Goal: Information Seeking & Learning: Find specific page/section

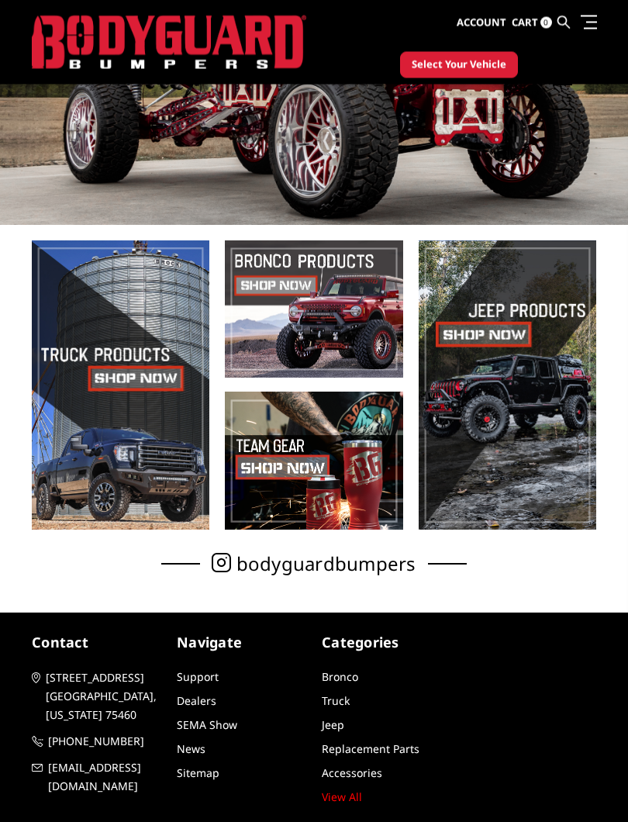
scroll to position [215, 0]
click at [357, 330] on span at bounding box center [314, 309] width 178 height 138
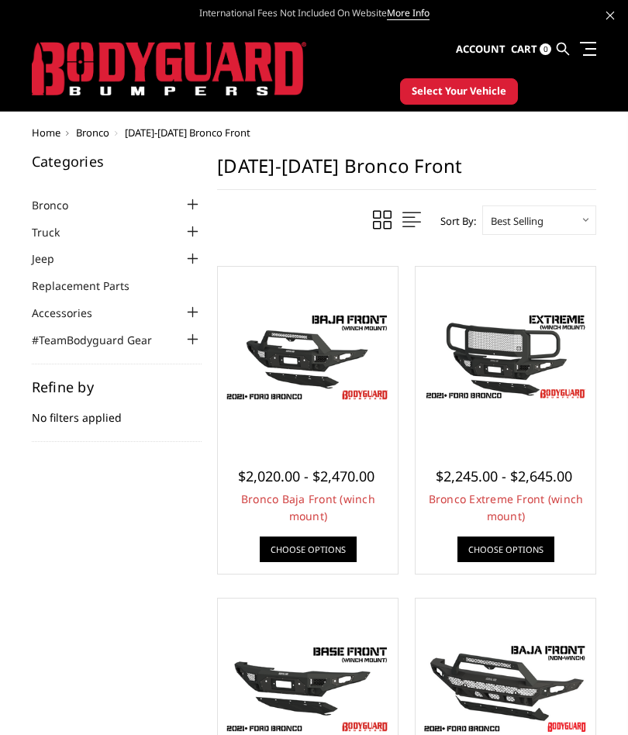
click at [103, 135] on span "Bronco" at bounding box center [92, 133] width 33 height 14
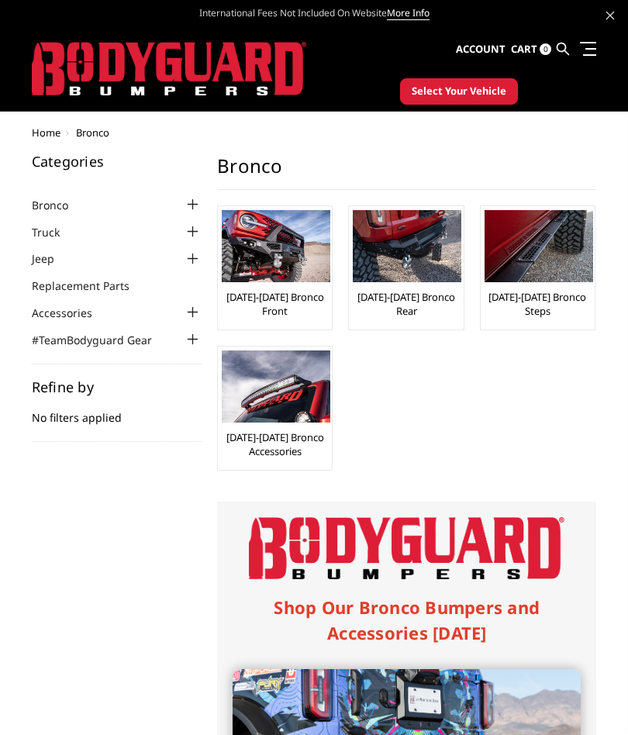
click at [566, 41] on link at bounding box center [563, 49] width 12 height 46
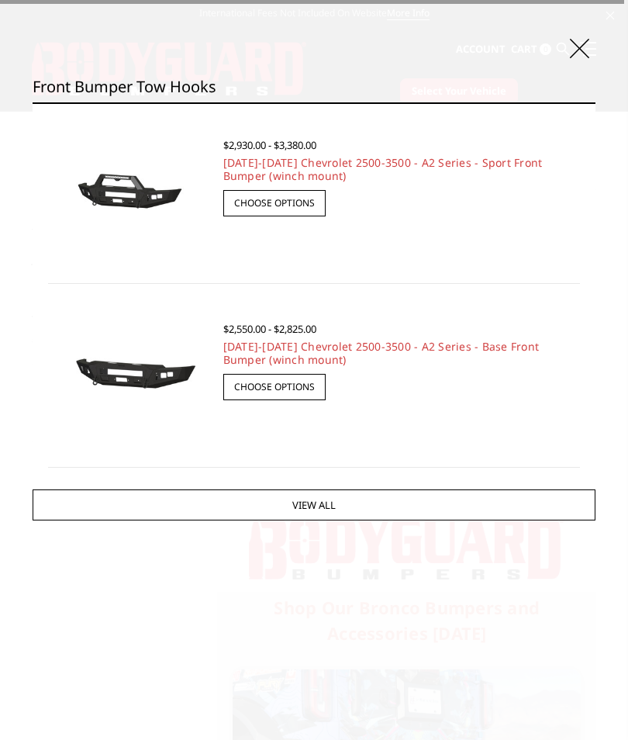
type input "Front bumper tow hooks"
click at [595, 102] on input "Search" at bounding box center [595, 102] width 1 height 1
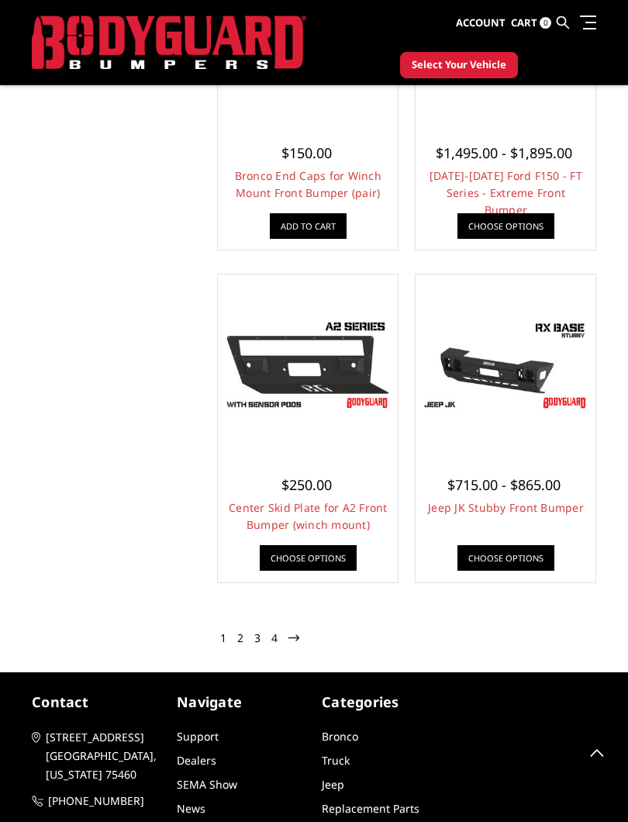
scroll to position [3086, 0]
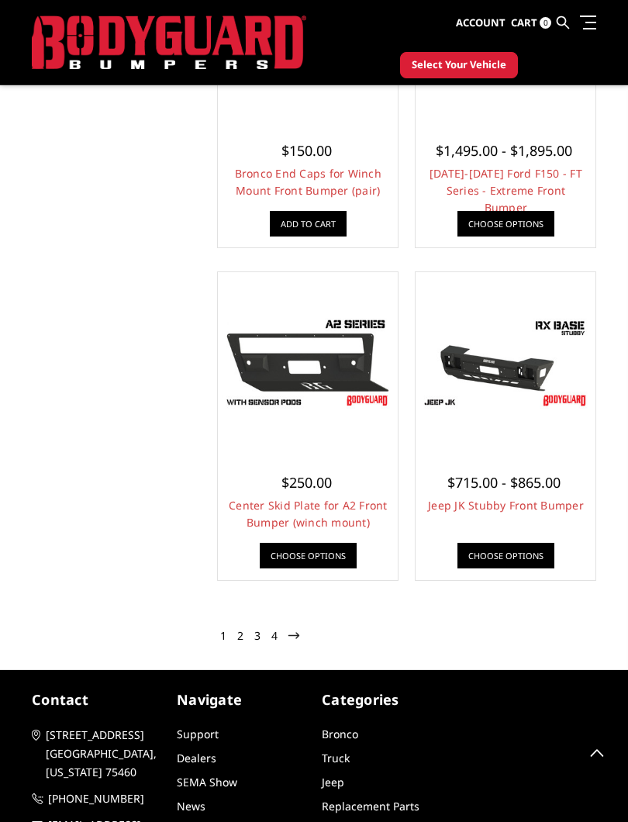
click at [262, 634] on link "3" at bounding box center [257, 636] width 11 height 16
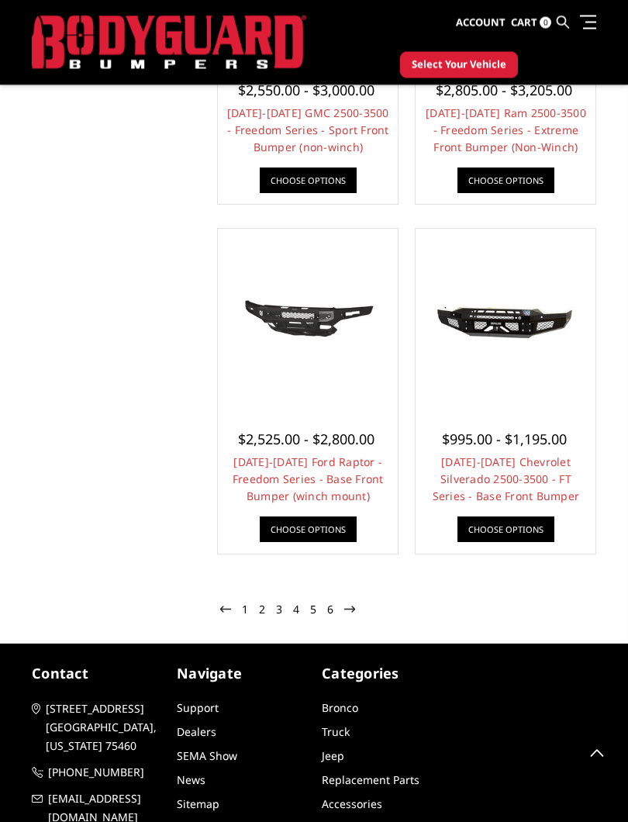
scroll to position [3215, 0]
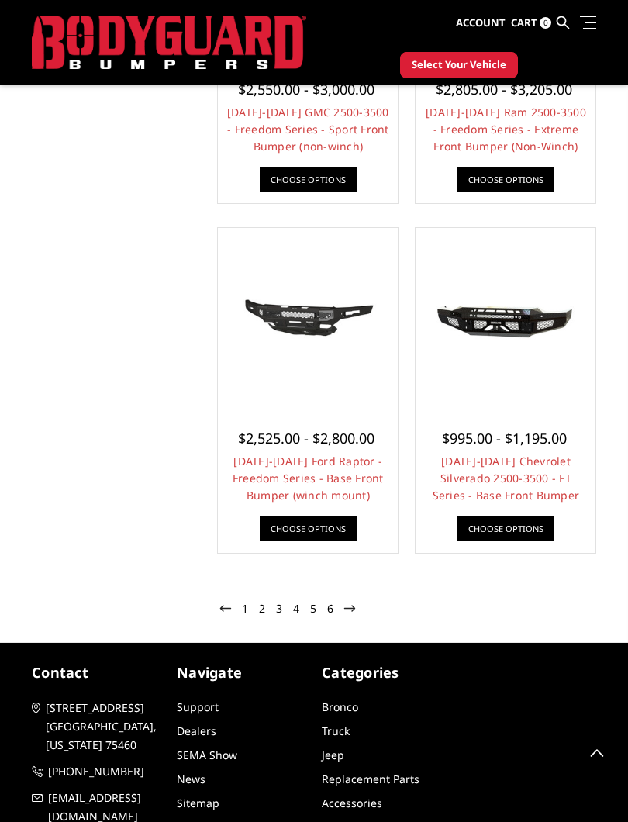
click at [282, 607] on link "3" at bounding box center [279, 609] width 11 height 16
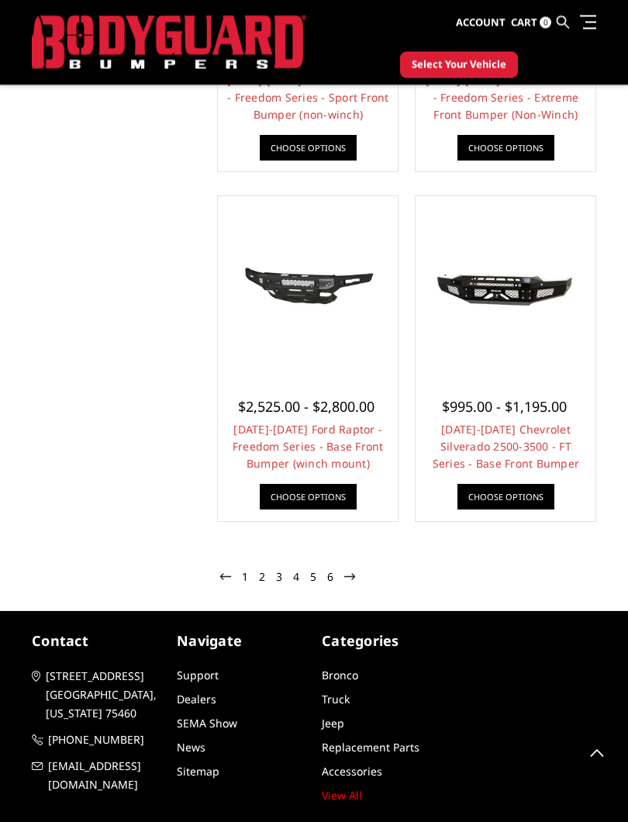
scroll to position [3247, 0]
click at [267, 571] on link "2" at bounding box center [262, 577] width 11 height 16
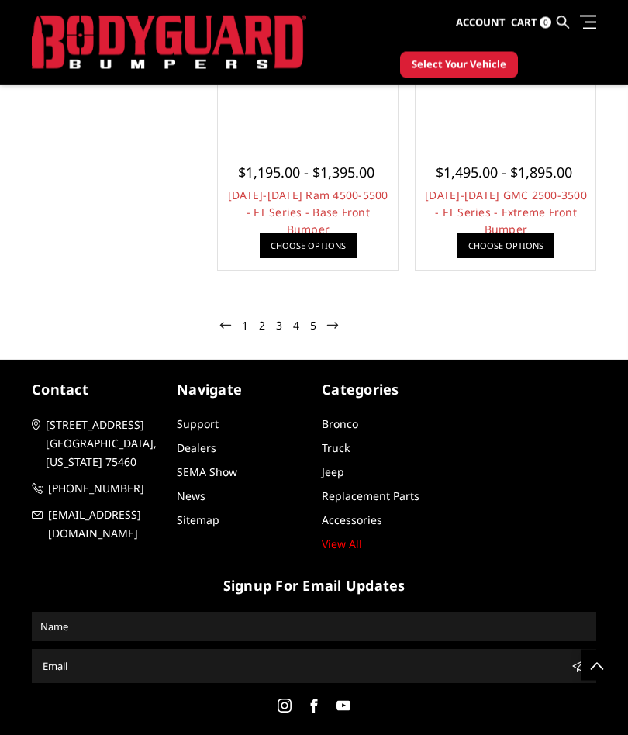
scroll to position [3447, 0]
click at [318, 328] on link "5" at bounding box center [313, 326] width 11 height 16
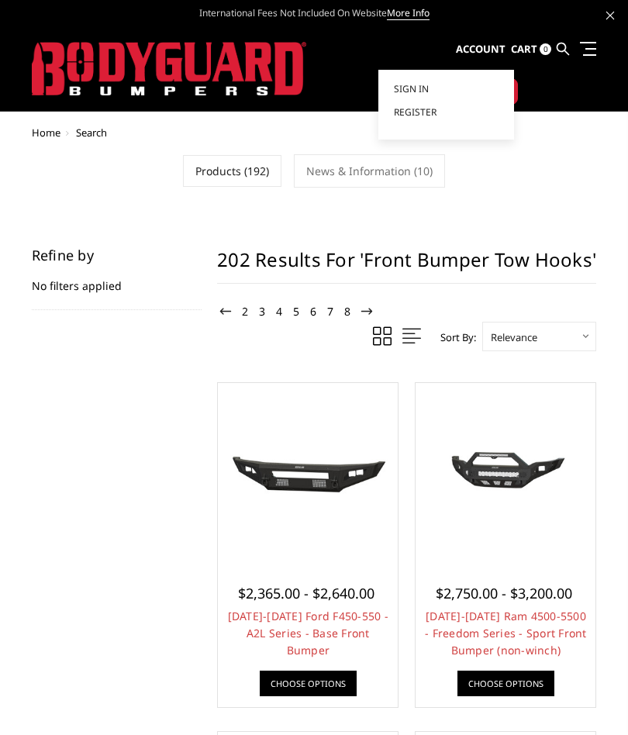
click at [557, 70] on link at bounding box center [563, 49] width 12 height 46
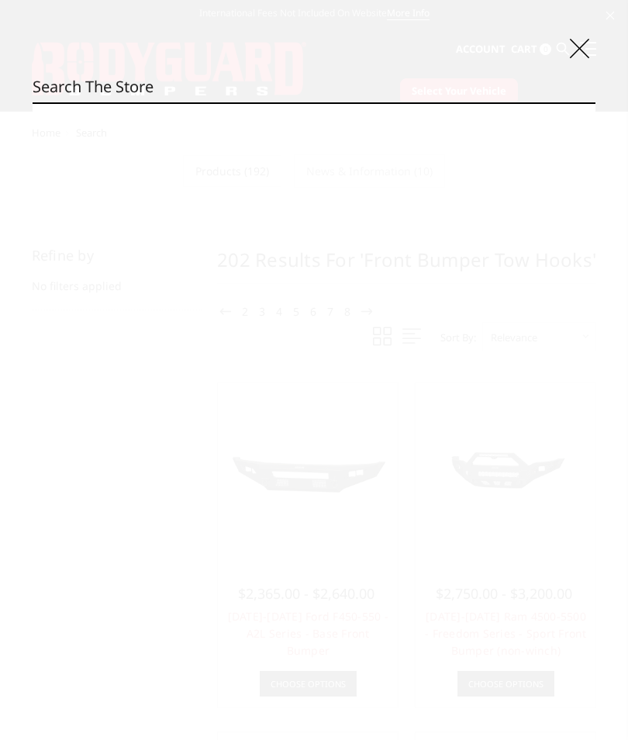
click at [588, 39] on icon at bounding box center [579, 48] width 19 height 19
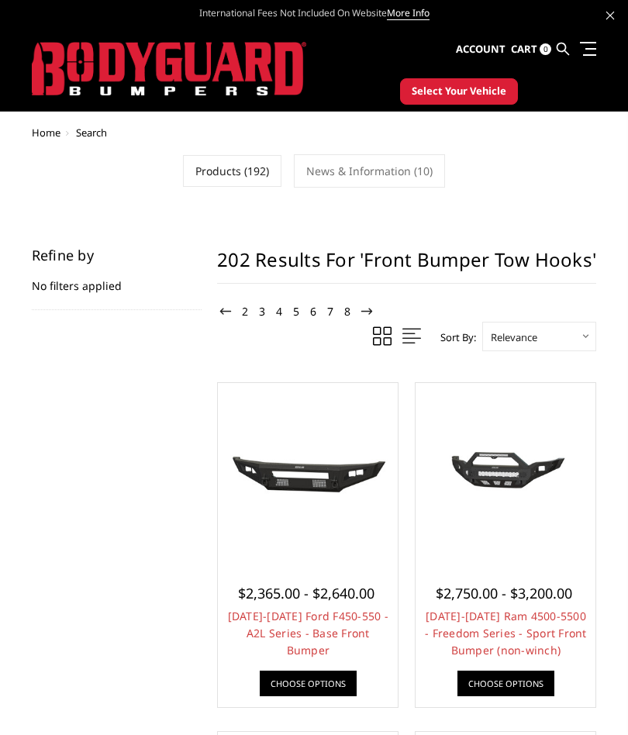
click at [482, 95] on span "Select Your Vehicle" at bounding box center [459, 92] width 95 height 16
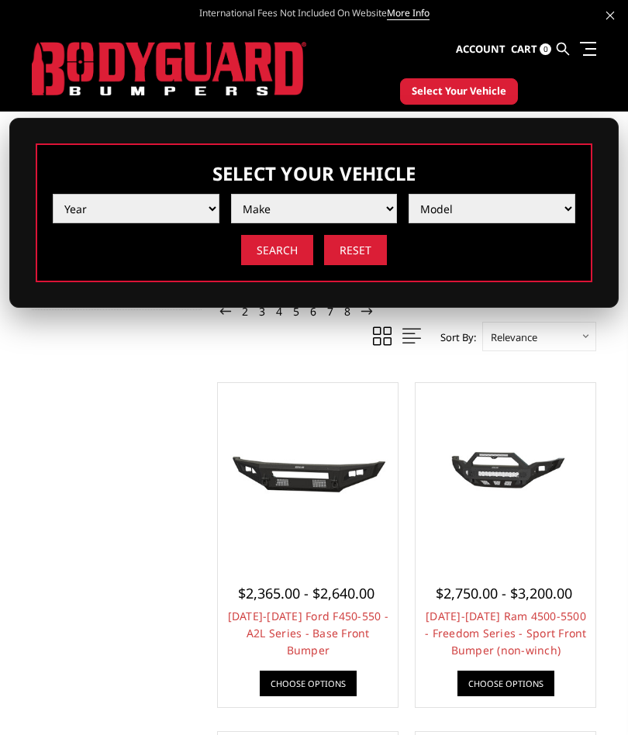
click at [204, 211] on select "Year 2025 2024 2023 2022 2021 2020 2019 2018 2017 2016 2015 2014 2013 2012 2011…" at bounding box center [136, 208] width 167 height 29
select select "yr_2022"
click at [389, 221] on select "Make Chevrolet Ford GMC Ram Toyota" at bounding box center [314, 208] width 167 height 29
click at [384, 209] on select "Make Chevrolet Ford GMC Ram Toyota" at bounding box center [314, 208] width 167 height 29
select select "mk_ford"
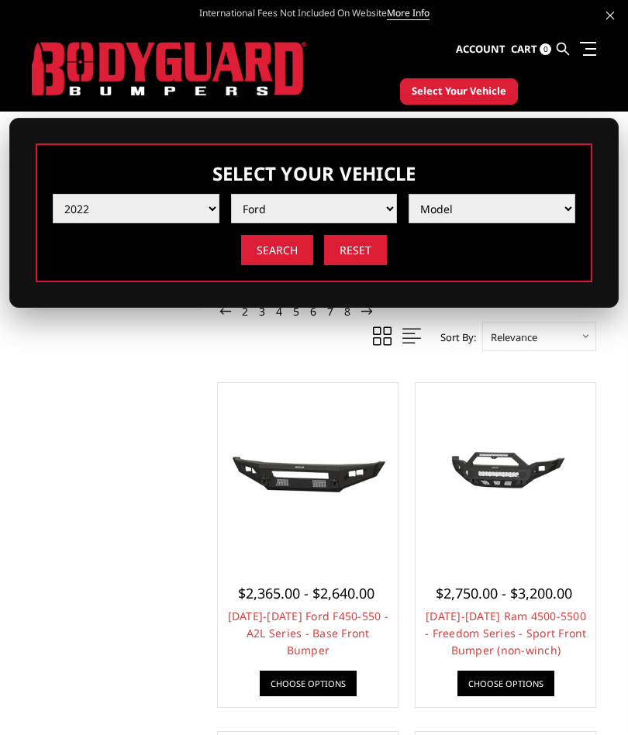
click at [567, 212] on select "Model F150 F150 Raptor F250 / F350 F450 F550" at bounding box center [492, 208] width 167 height 29
select select "md_f450"
click at [618, 216] on div "Select Your Vehicle Year 2025 2024 2023 2022 2021 2020 2019 2018 2017 2016 2015…" at bounding box center [313, 213] width 609 height 190
click at [563, 214] on select "Model F150 F150 Raptor F250 / F350 F450 F550" at bounding box center [492, 208] width 167 height 29
click at [578, 48] on link at bounding box center [586, 48] width 22 height 16
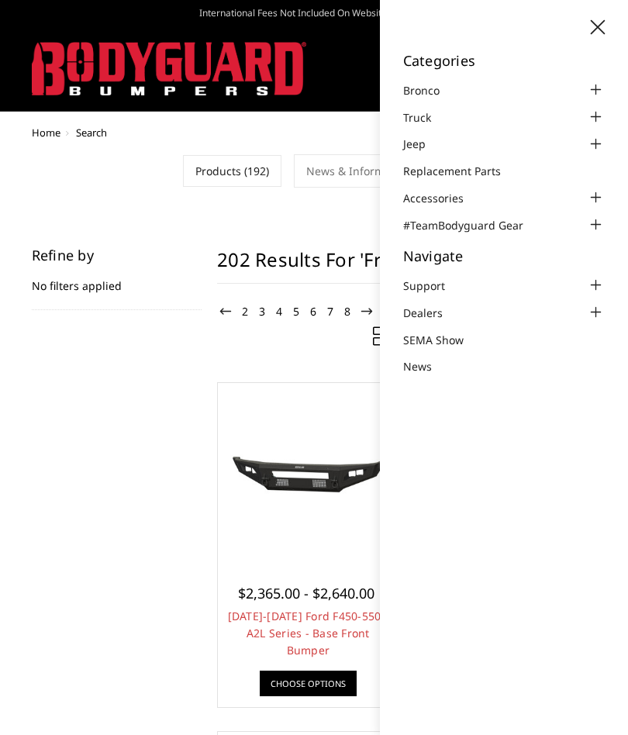
click at [437, 88] on link "Bronco" at bounding box center [431, 90] width 56 height 16
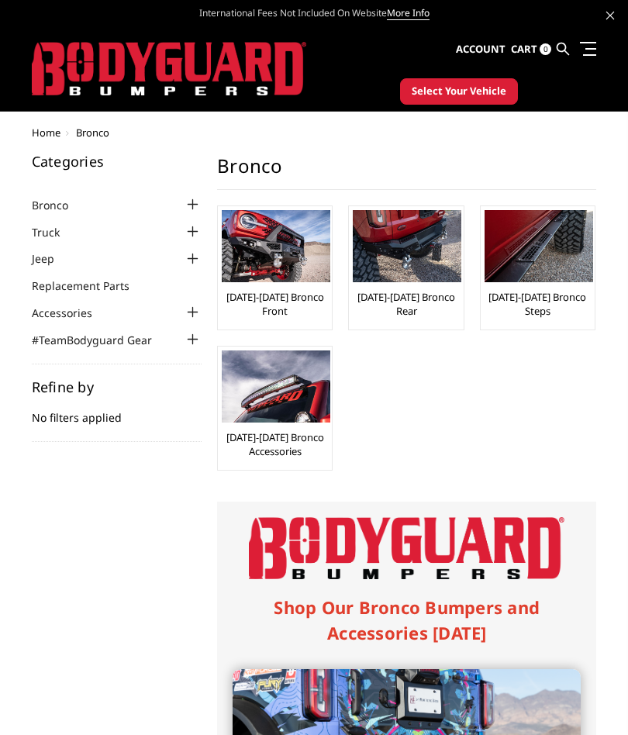
click at [290, 262] on img at bounding box center [276, 246] width 109 height 72
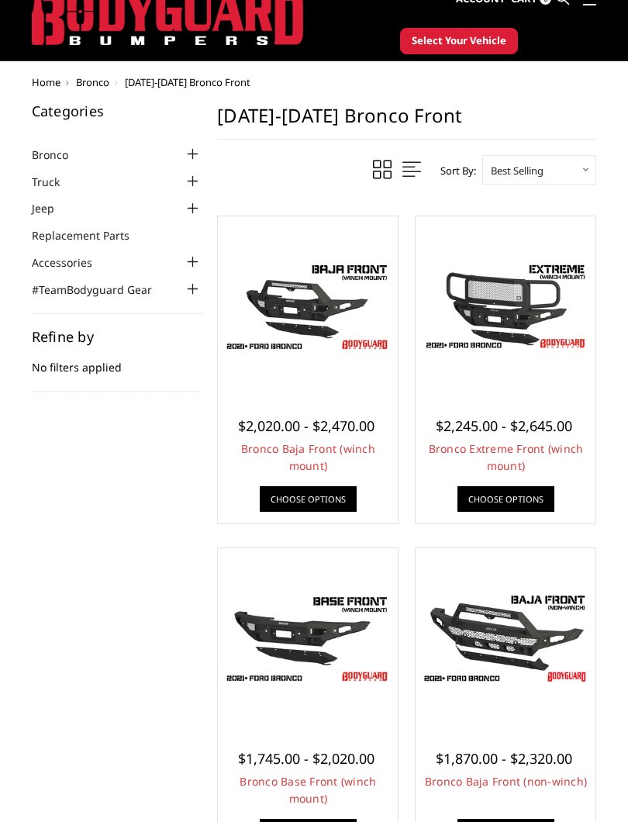
scroll to position [50, 0]
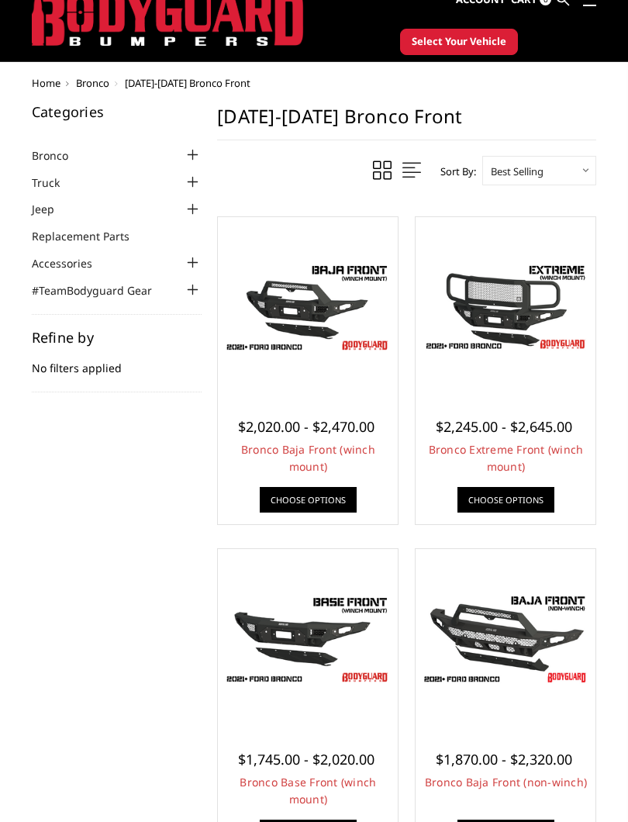
click at [71, 257] on link "Accessories" at bounding box center [72, 263] width 80 height 16
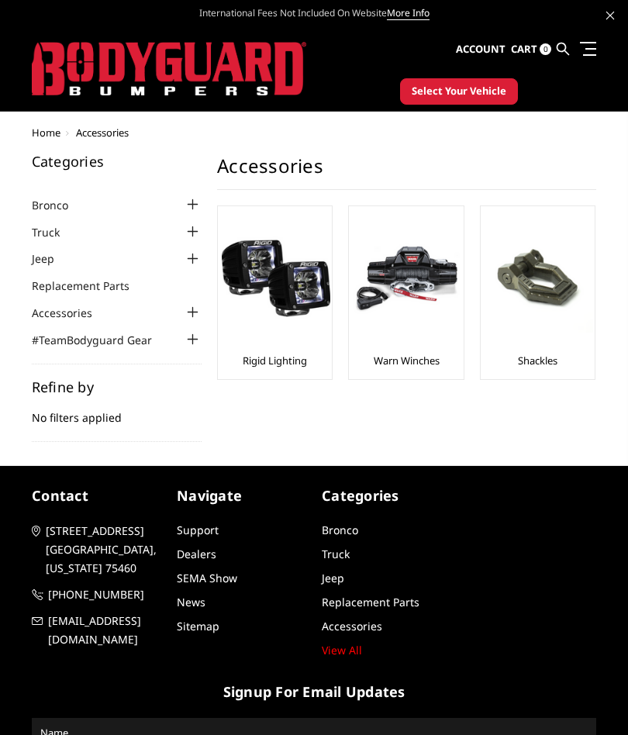
click at [75, 202] on link "Bronco" at bounding box center [60, 205] width 56 height 16
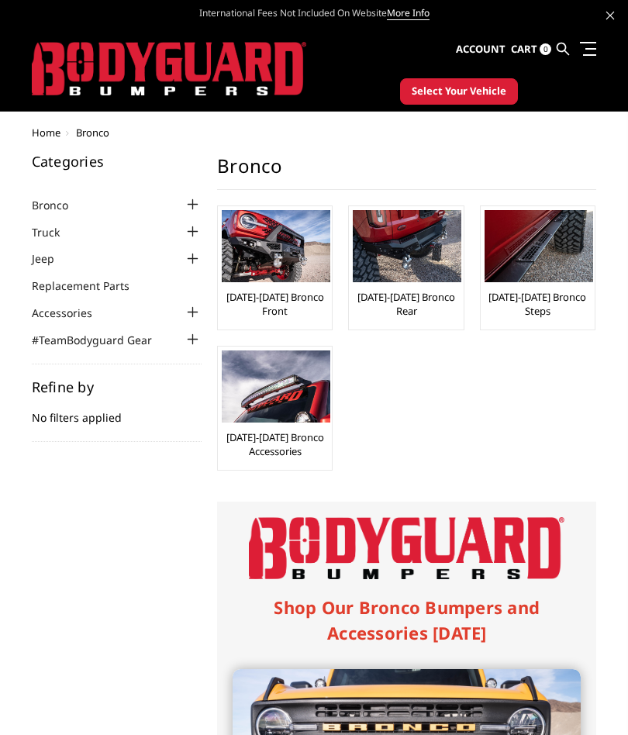
click at [295, 261] on img at bounding box center [276, 246] width 109 height 72
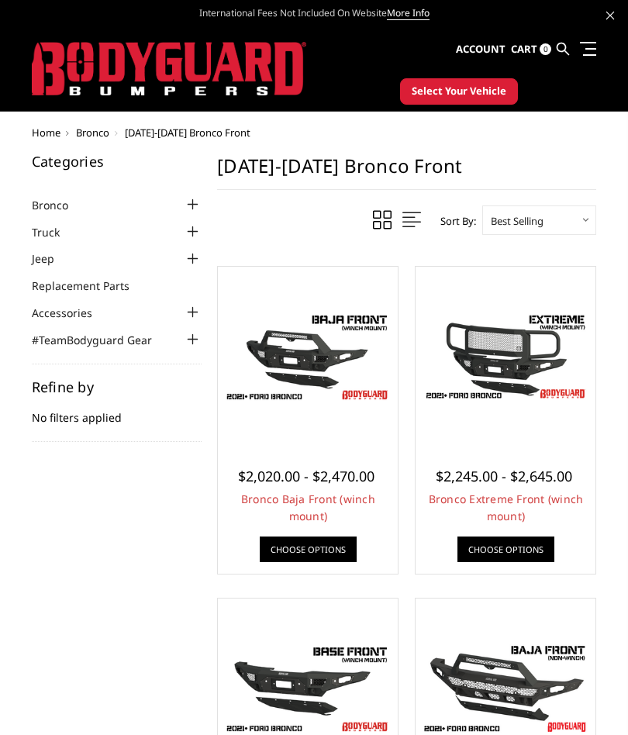
click at [164, 136] on span "[DATE]-[DATE] Bronco Front" at bounding box center [188, 133] width 126 height 14
click at [42, 128] on span "Home" at bounding box center [46, 133] width 29 height 14
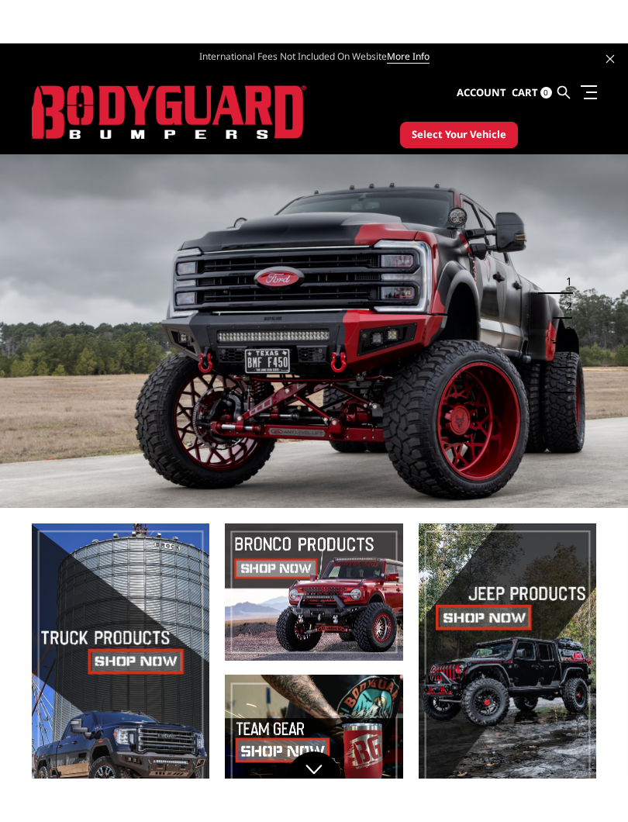
scroll to position [89, 0]
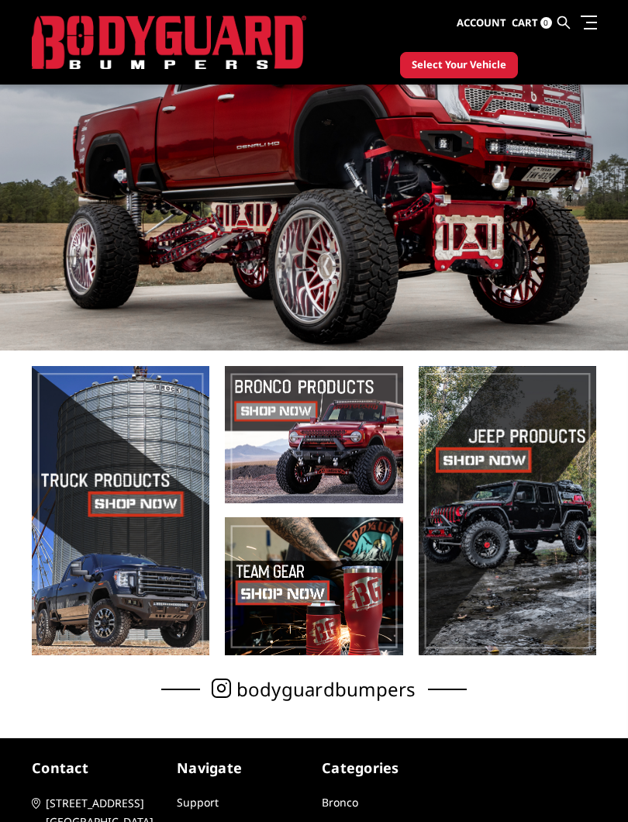
click at [339, 433] on span at bounding box center [314, 435] width 178 height 138
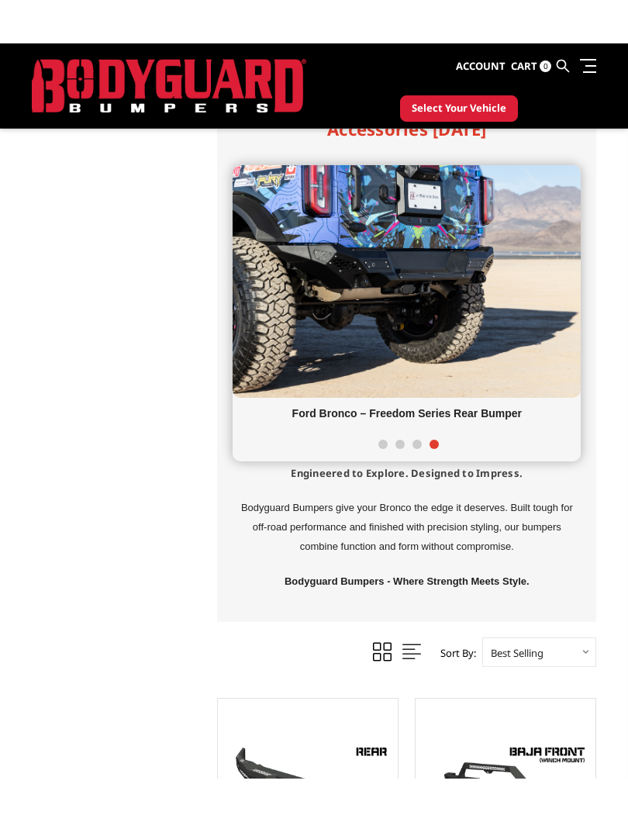
scroll to position [505, 0]
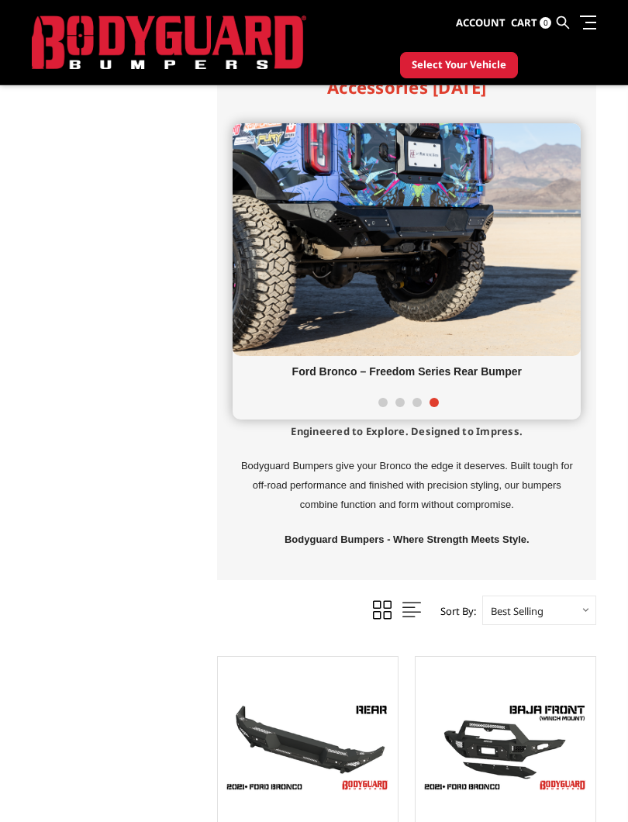
click at [381, 407] on span at bounding box center [382, 402] width 9 height 9
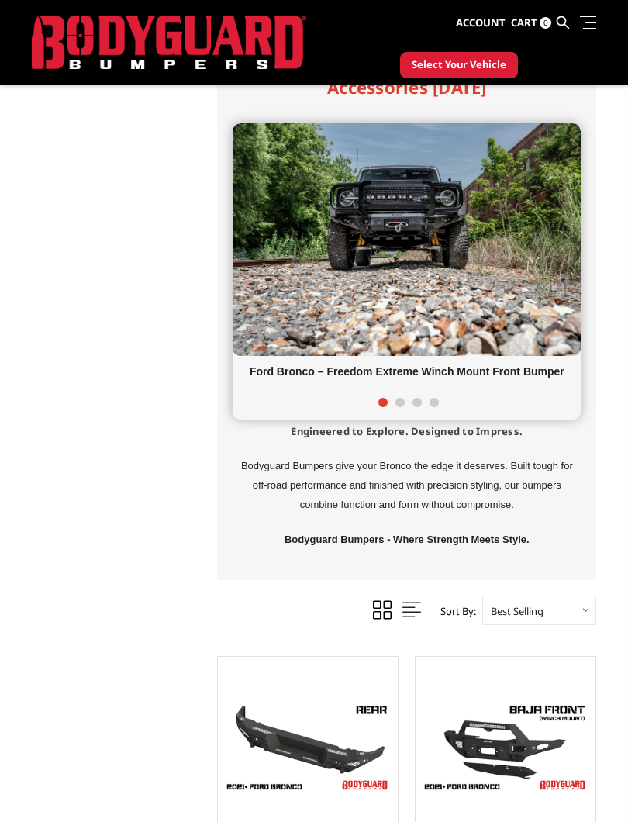
click at [399, 407] on span at bounding box center [399, 402] width 9 height 9
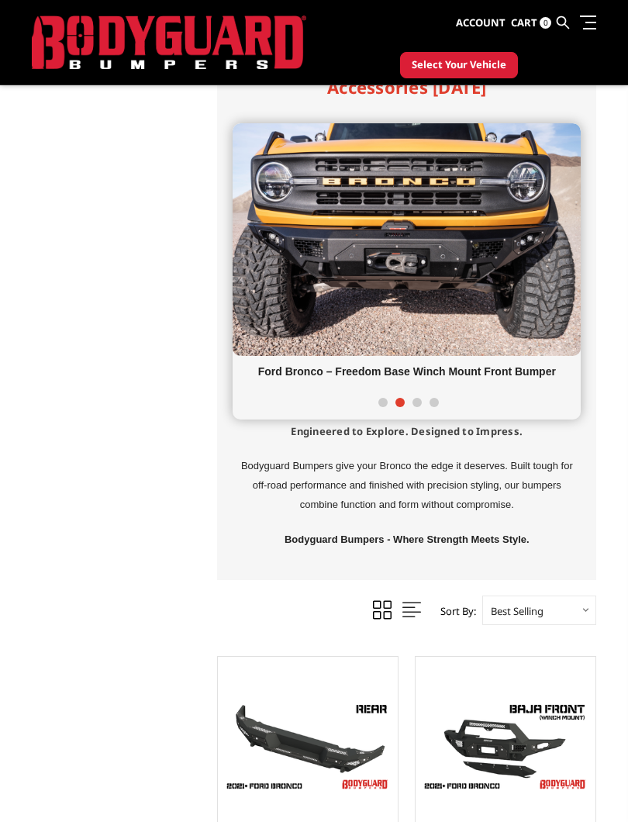
click at [413, 407] on span at bounding box center [416, 402] width 9 height 9
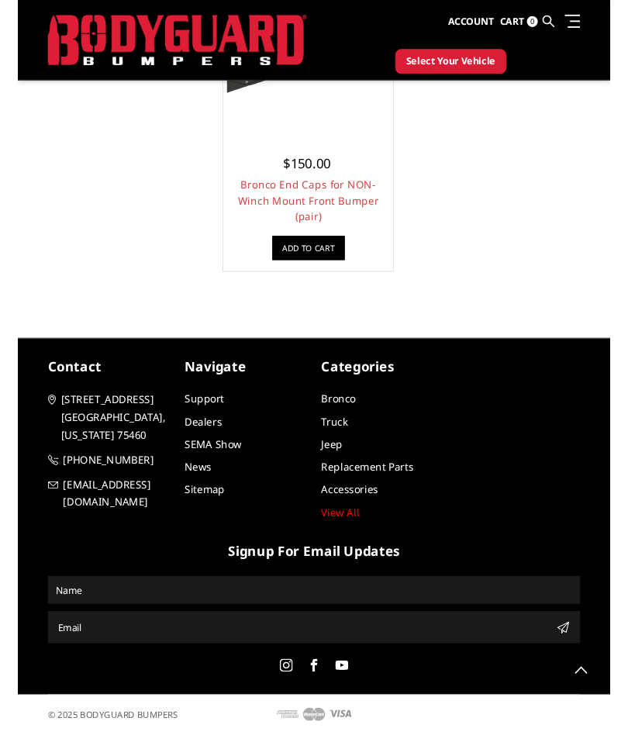
scroll to position [3927, 0]
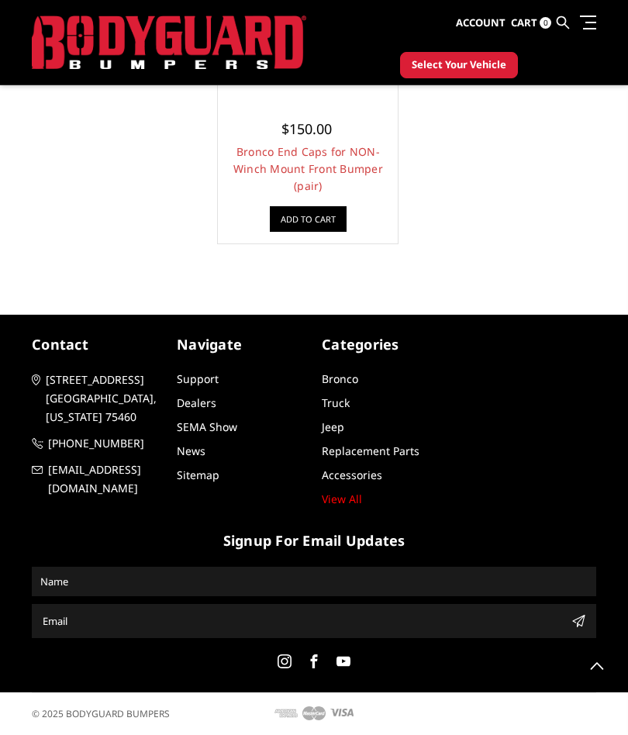
click at [202, 386] on link "Support" at bounding box center [198, 378] width 42 height 15
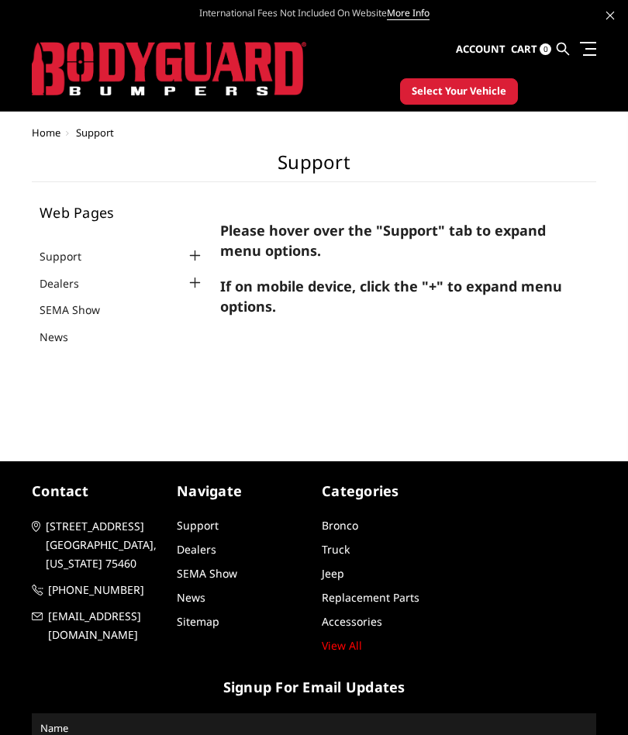
click at [304, 291] on strong "If on mobile device, click the "+" to expand menu options." at bounding box center [391, 296] width 342 height 39
click at [381, 285] on strong "If on mobile device, click the "+" to expand menu options." at bounding box center [391, 296] width 342 height 39
click at [91, 581] on span "[PHONE_NUMBER]" at bounding box center [104, 590] width 112 height 19
click at [561, 412] on div "Home Support Support Web Pages Support FAQ Install Instructions Shipping Warran…" at bounding box center [314, 282] width 628 height 310
